Goal: Information Seeking & Learning: Learn about a topic

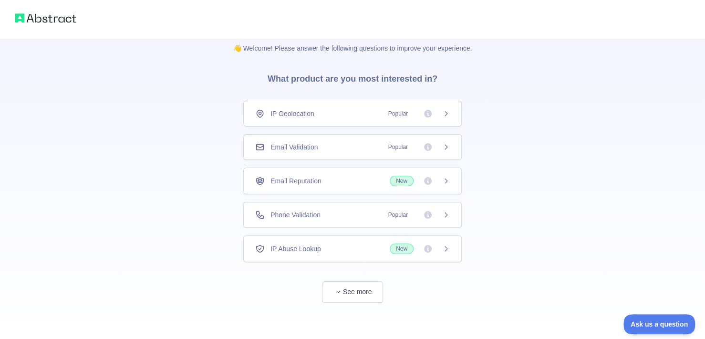
scroll to position [10, 0]
click at [362, 284] on button "See more" at bounding box center [352, 290] width 61 height 21
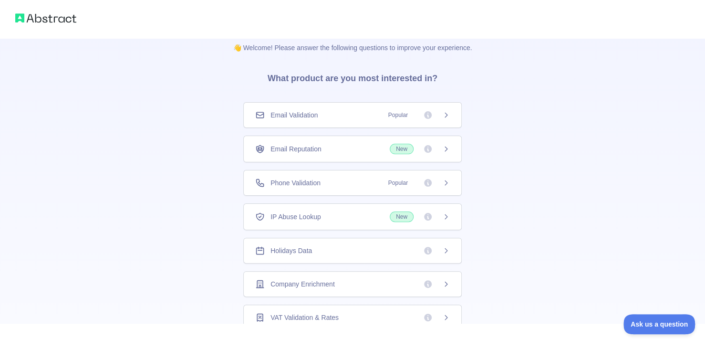
scroll to position [34, 0]
click at [443, 218] on div "IP Abuse Lookup New" at bounding box center [352, 214] width 218 height 27
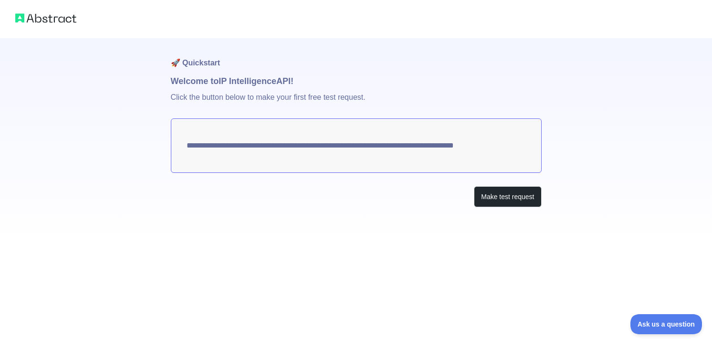
drag, startPoint x: 248, startPoint y: 156, endPoint x: 460, endPoint y: 158, distance: 212.2
click at [459, 160] on textarea "**********" at bounding box center [356, 145] width 371 height 54
click at [252, 136] on textarea "**********" at bounding box center [356, 145] width 371 height 54
click at [271, 155] on textarea "**********" at bounding box center [356, 145] width 371 height 54
click at [515, 199] on button "Make test request" at bounding box center [507, 196] width 67 height 21
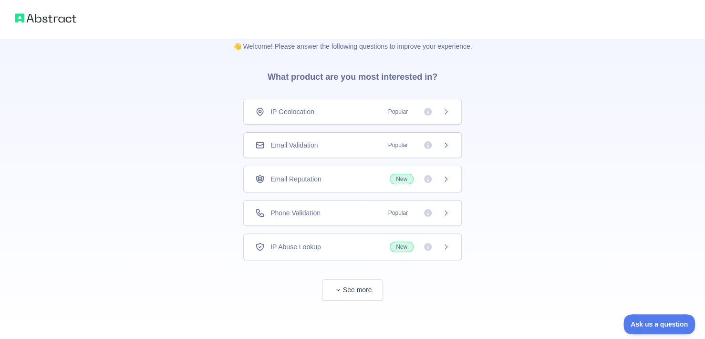
scroll to position [10, 0]
click at [447, 211] on icon at bounding box center [446, 214] width 8 height 8
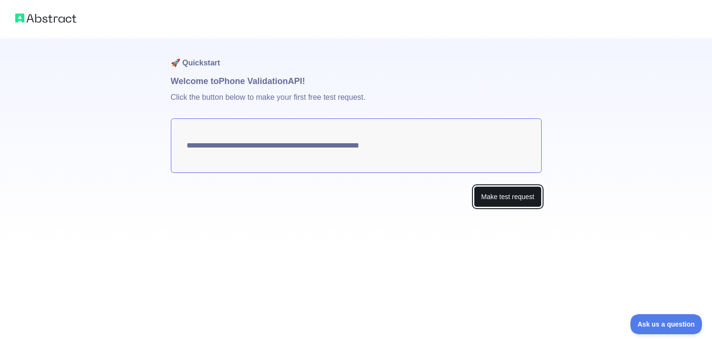
click at [505, 201] on button "Make test request" at bounding box center [507, 196] width 67 height 21
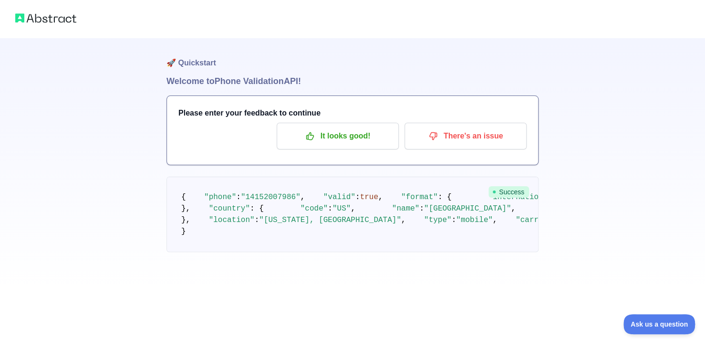
scroll to position [48, 0]
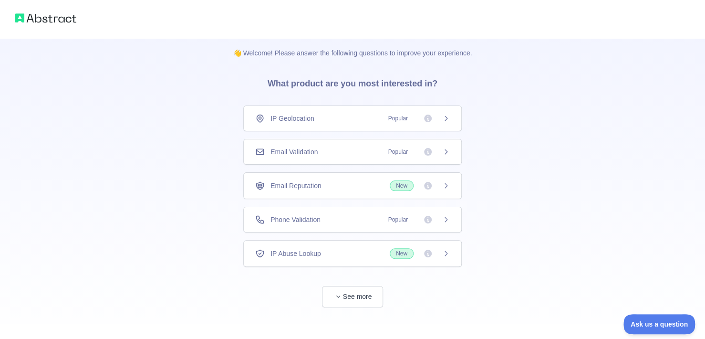
scroll to position [10, 0]
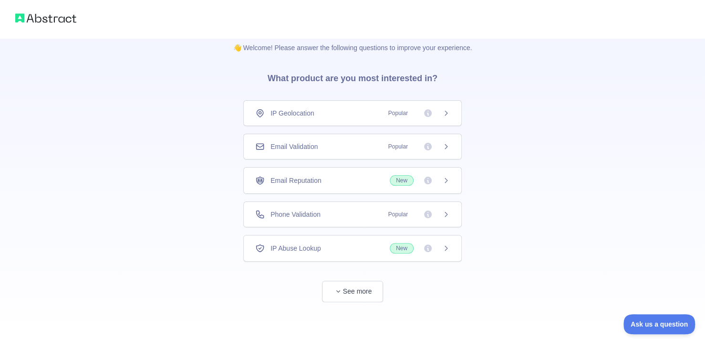
click at [359, 300] on div "👋 Welcome! Please answer the following questions to improve your experience. Wh…" at bounding box center [352, 184] width 269 height 312
click at [357, 290] on button "See more" at bounding box center [352, 290] width 61 height 21
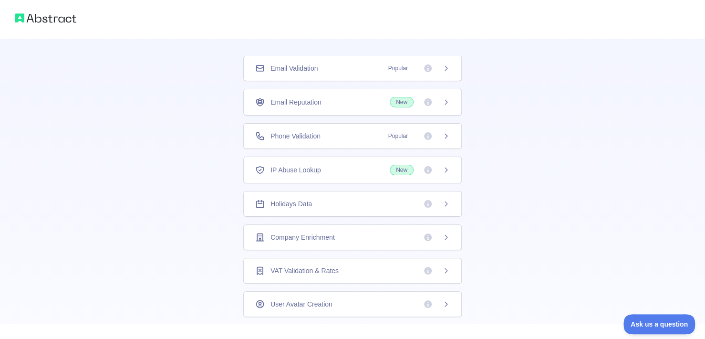
scroll to position [58, 0]
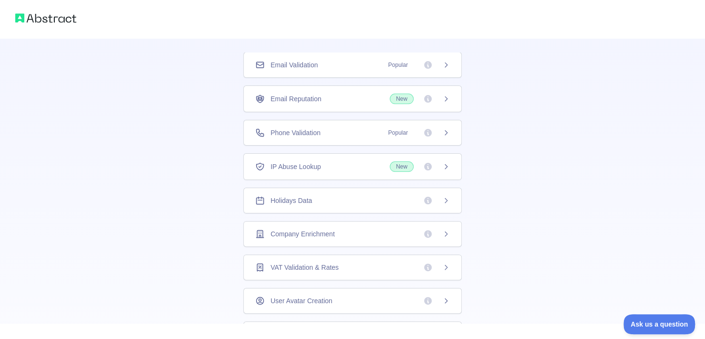
click at [392, 167] on span "New" at bounding box center [402, 166] width 24 height 10
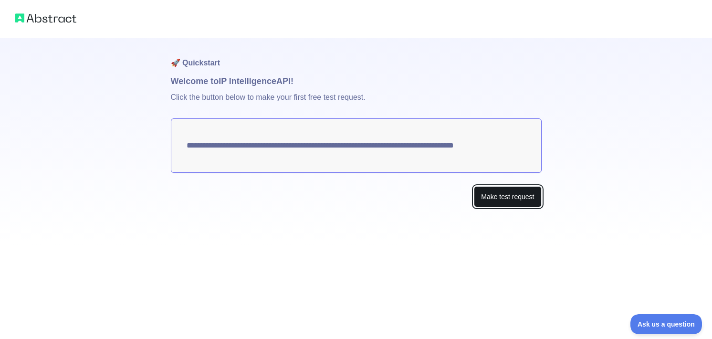
click at [496, 198] on button "Make test request" at bounding box center [507, 196] width 67 height 21
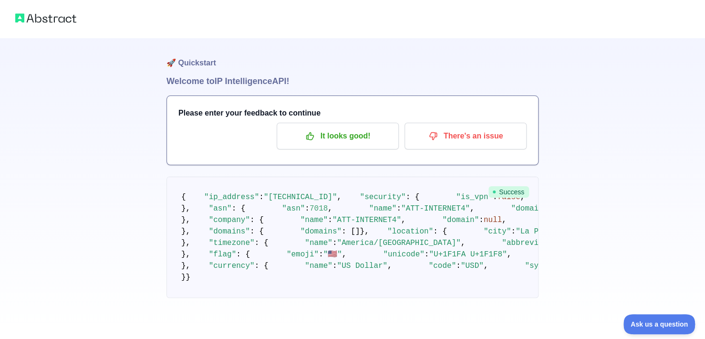
scroll to position [10, 0]
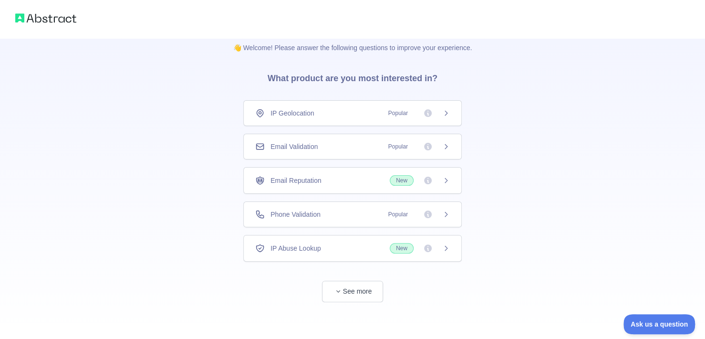
click at [400, 244] on span "New" at bounding box center [402, 248] width 24 height 10
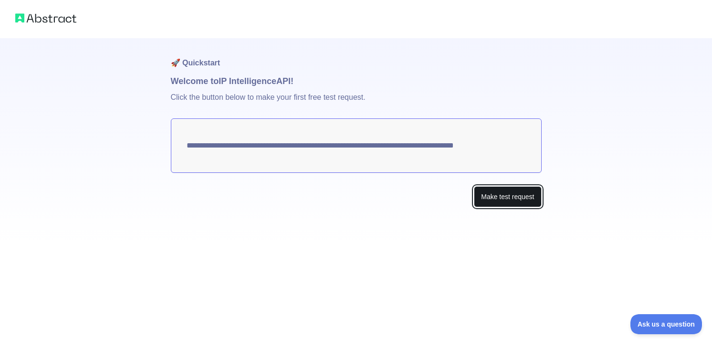
click at [516, 199] on button "Make test request" at bounding box center [507, 196] width 67 height 21
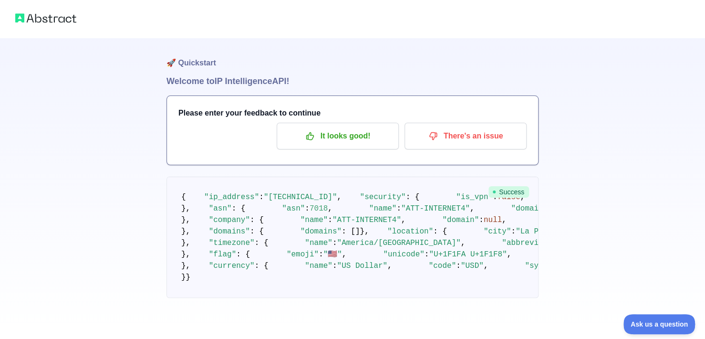
scroll to position [603, 0]
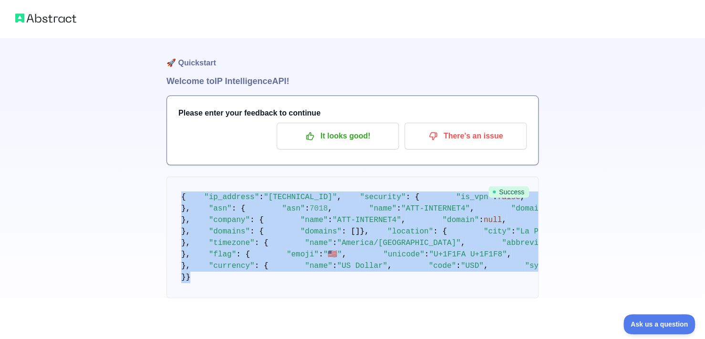
drag, startPoint x: 177, startPoint y: 100, endPoint x: 398, endPoint y: 275, distance: 281.4
click at [398, 275] on pre "{ "ip_address" : "[TECHNICAL_ID]" , "security" : { "is_vpn" : false , "is_proxy…" at bounding box center [352, 236] width 372 height 121
click at [382, 242] on pre "{ "ip_address" : "[TECHNICAL_ID]" , "security" : { "is_vpn" : false , "is_proxy…" at bounding box center [352, 236] width 372 height 121
drag, startPoint x: 174, startPoint y: 163, endPoint x: 404, endPoint y: 277, distance: 257.2
click at [404, 277] on pre "{ "ip_address" : "[TECHNICAL_ID]" , "security" : { "is_vpn" : false , "is_proxy…" at bounding box center [352, 236] width 372 height 121
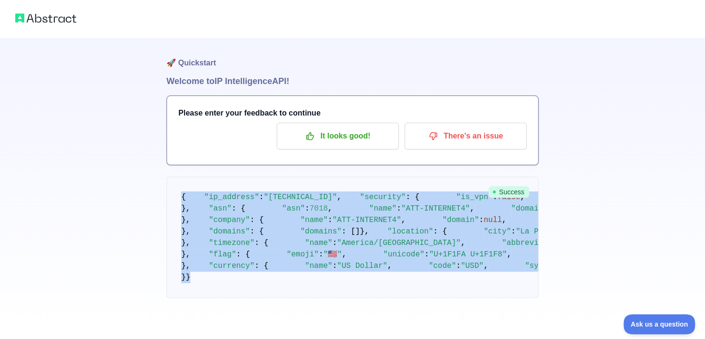
copy code "{ "ip_address" : "[TECHNICAL_ID]" , "security" : { "is_vpn" : false , "is_proxy…"
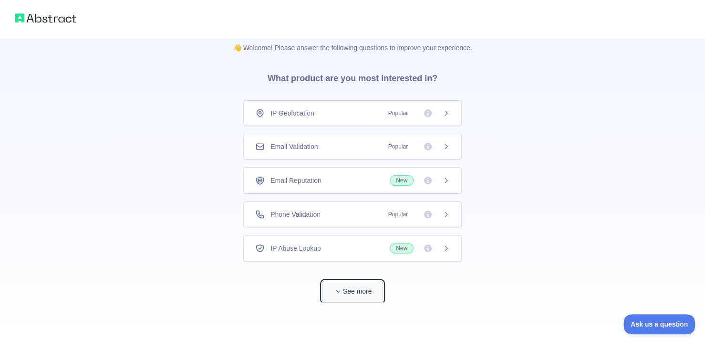
click at [358, 283] on button "See more" at bounding box center [352, 290] width 61 height 21
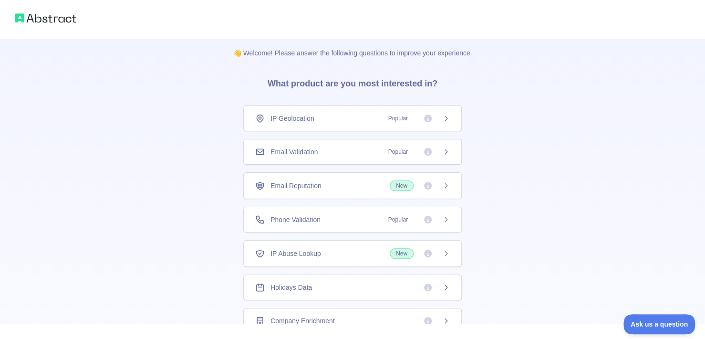
scroll to position [0, 0]
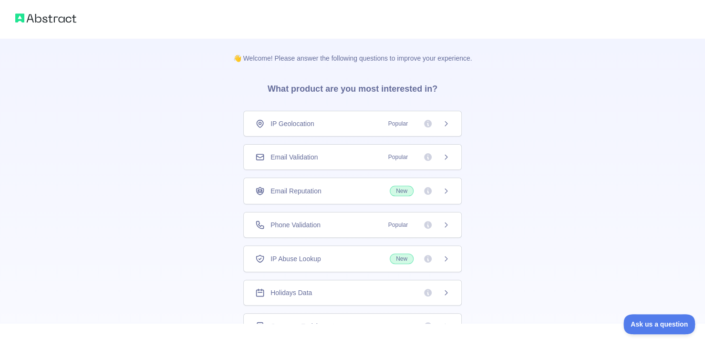
click at [437, 227] on span "Popular" at bounding box center [415, 225] width 67 height 10
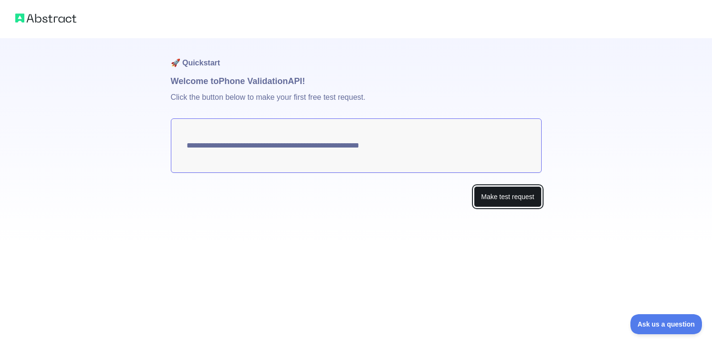
click at [499, 203] on button "Make test request" at bounding box center [507, 196] width 67 height 21
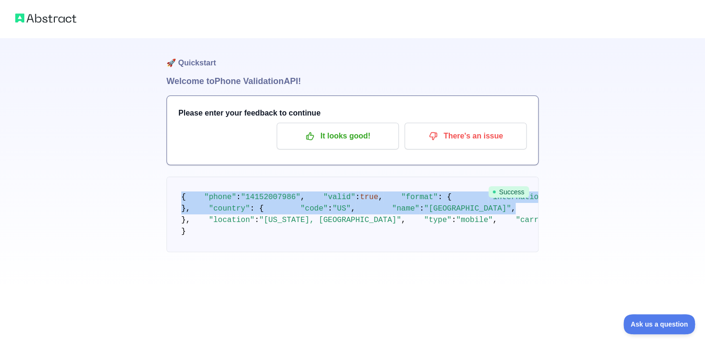
scroll to position [88, 0]
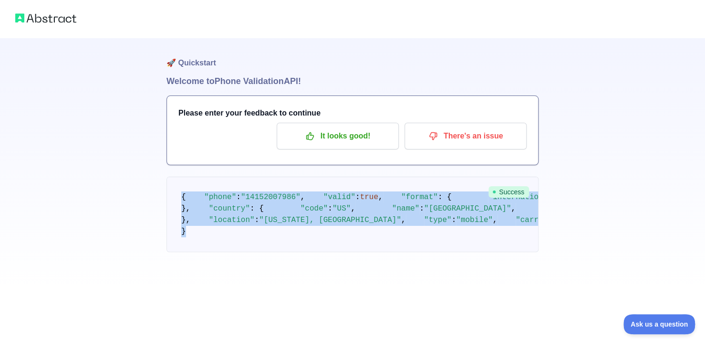
drag, startPoint x: 177, startPoint y: 142, endPoint x: 365, endPoint y: 280, distance: 232.9
click at [365, 252] on pre "{ "phone" : "[PHONE_NUMBER]" , "valid" : true , "format" : { "international" : …" at bounding box center [352, 213] width 372 height 75
copy code "{ "phone" : "[PHONE_NUMBER]" , "valid" : true , "format" : { "international" : …"
click at [50, 14] on img at bounding box center [45, 17] width 61 height 13
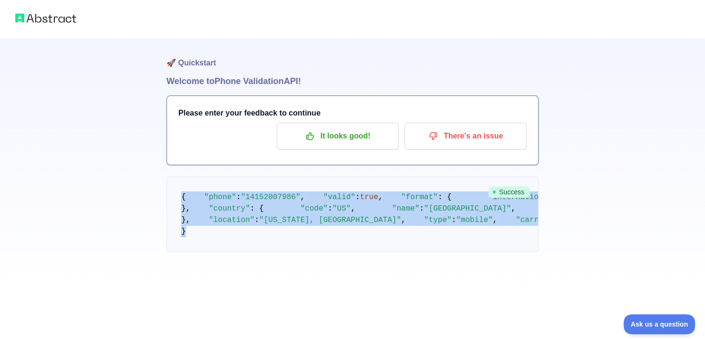
click at [29, 15] on img at bounding box center [45, 17] width 61 height 13
